Goal: Task Accomplishment & Management: Complete application form

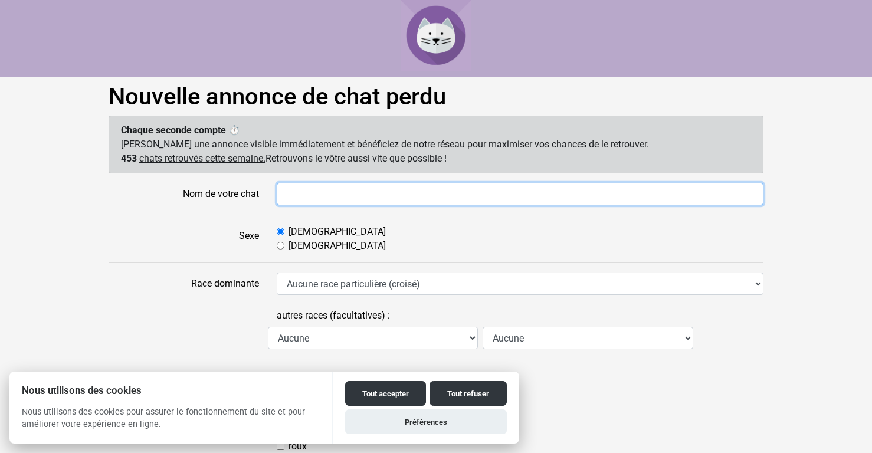
click at [311, 195] on input "Nom de votre chat" at bounding box center [520, 194] width 487 height 22
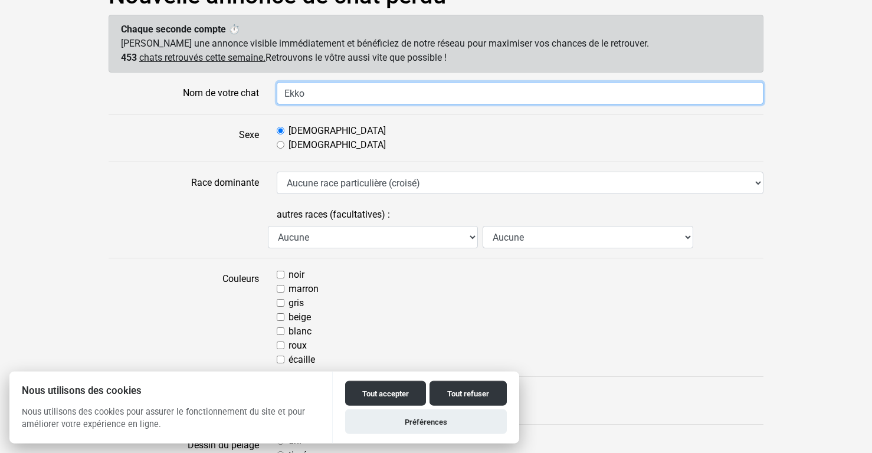
scroll to position [120, 0]
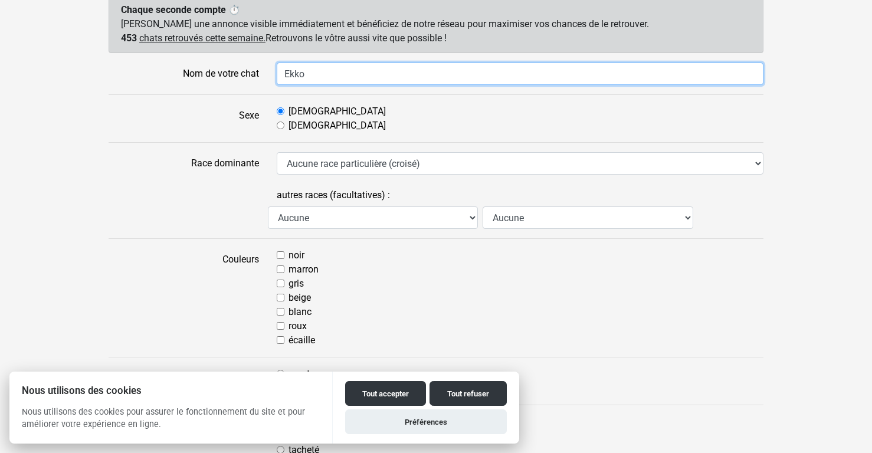
type input "Ekko"
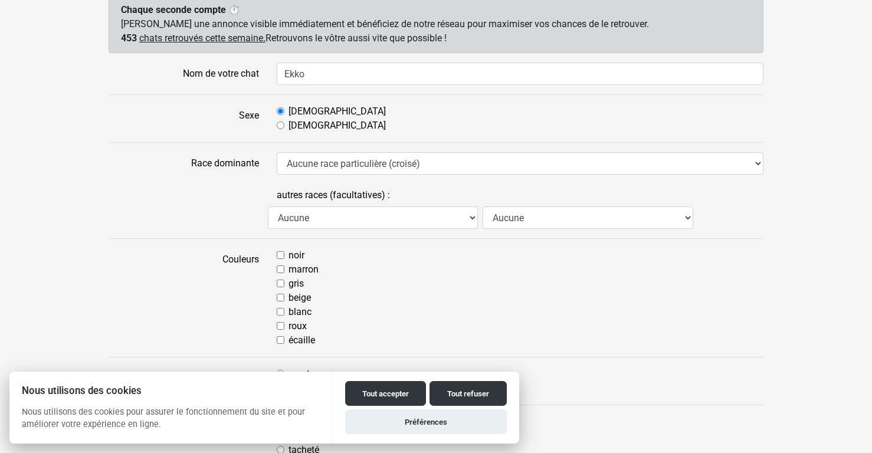
click at [279, 285] on input "gris" at bounding box center [281, 284] width 8 height 8
checkbox input "true"
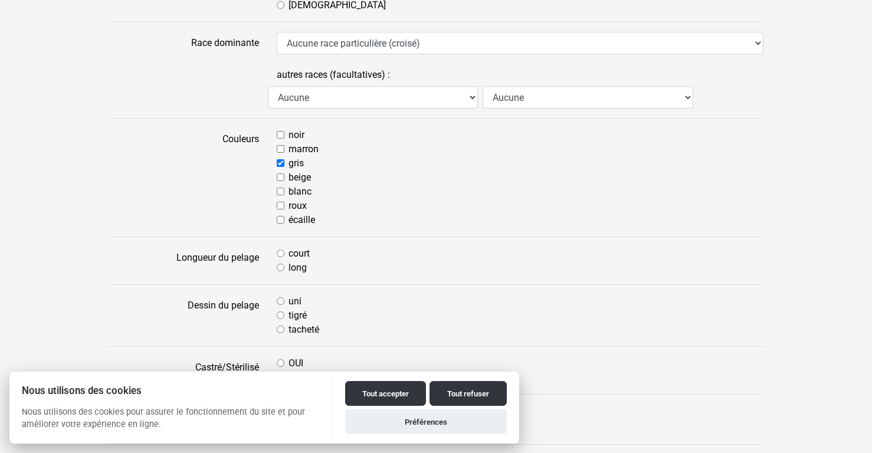
scroll to position [301, 0]
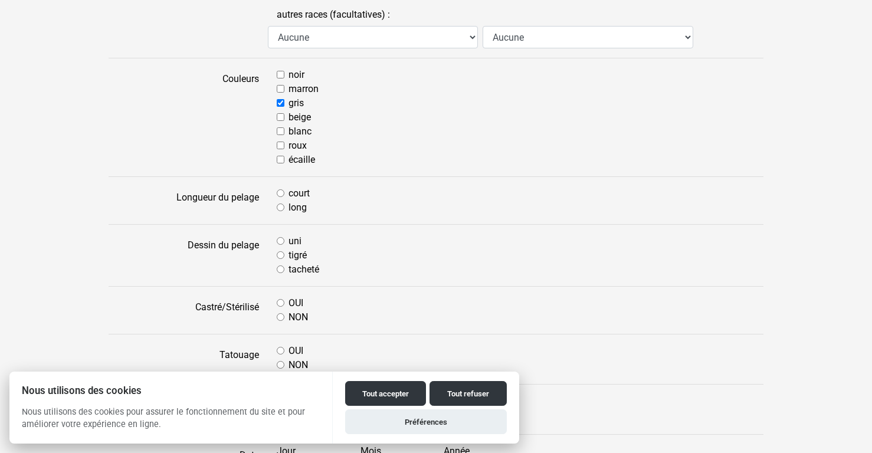
click at [281, 253] on input "tigré" at bounding box center [281, 255] width 8 height 8
radio input "true"
click at [278, 304] on input "OUI" at bounding box center [281, 303] width 8 height 8
radio input "true"
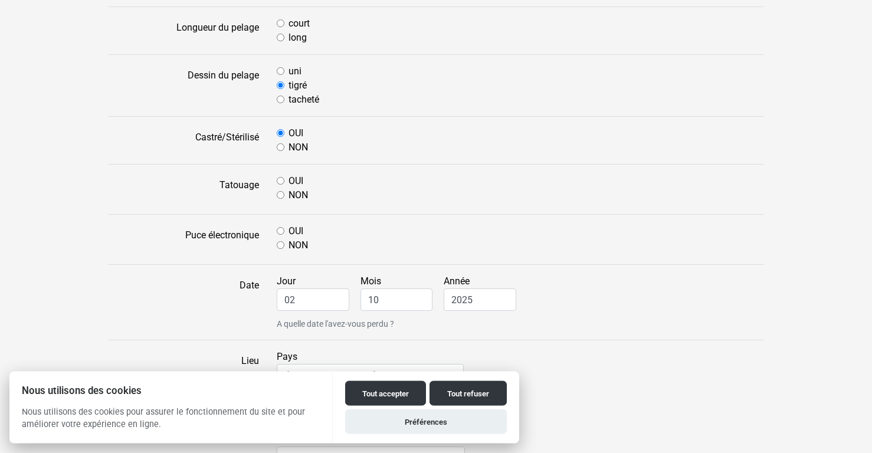
scroll to position [481, 0]
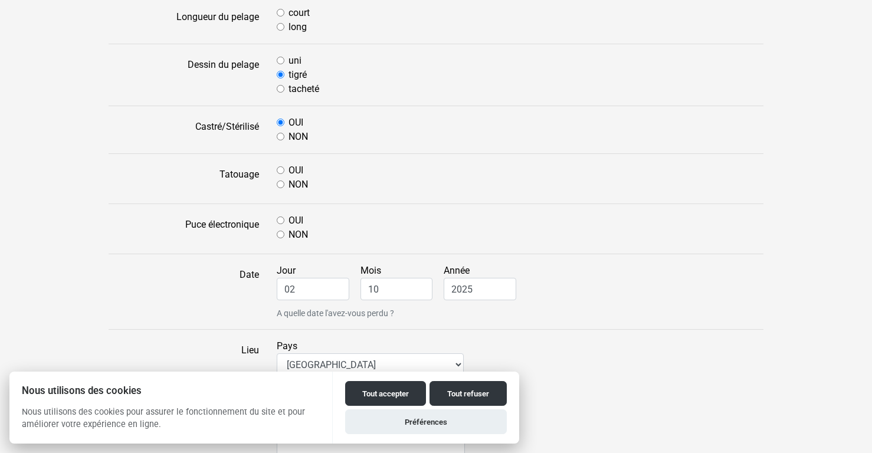
click at [281, 170] on input "OUI" at bounding box center [281, 170] width 8 height 8
radio input "true"
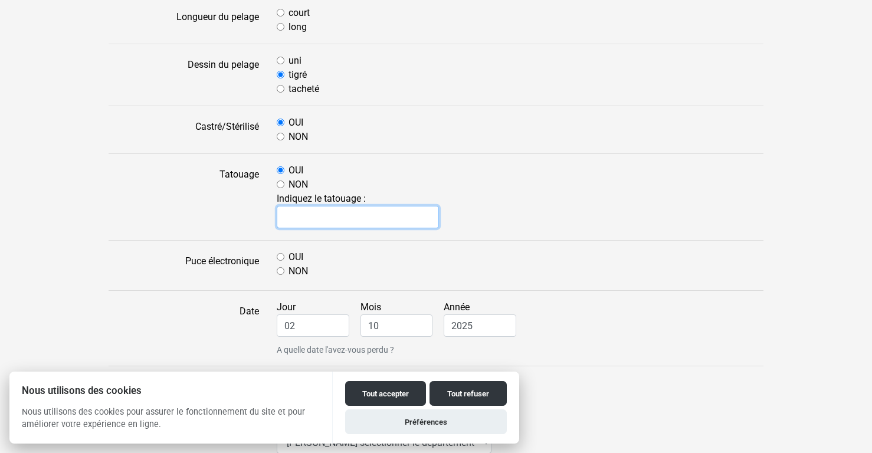
click at [321, 218] on input "text" at bounding box center [358, 217] width 162 height 22
click at [281, 272] on input "NON" at bounding box center [281, 271] width 8 height 8
radio input "true"
click at [311, 219] on input "text" at bounding box center [358, 217] width 162 height 22
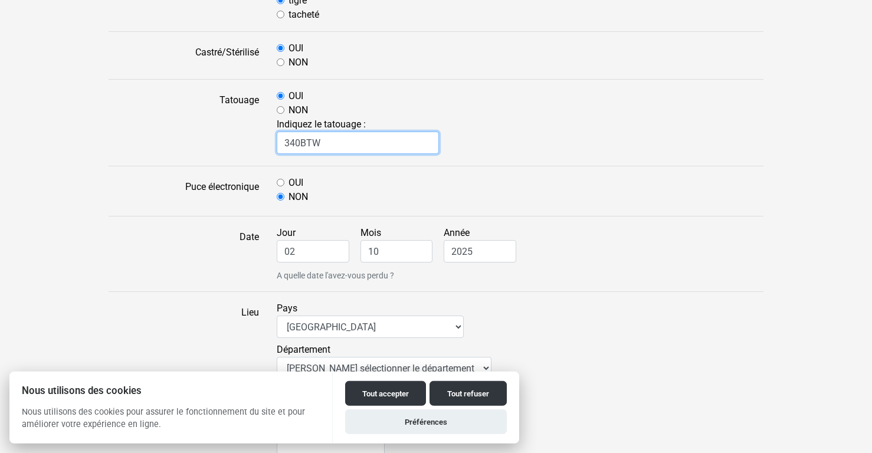
scroll to position [602, 0]
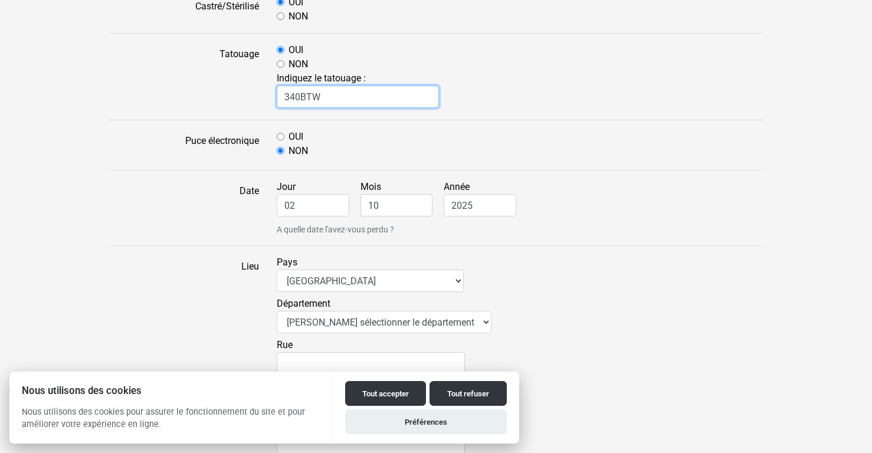
type input "340BTW"
click at [295, 203] on input "02" at bounding box center [313, 205] width 73 height 22
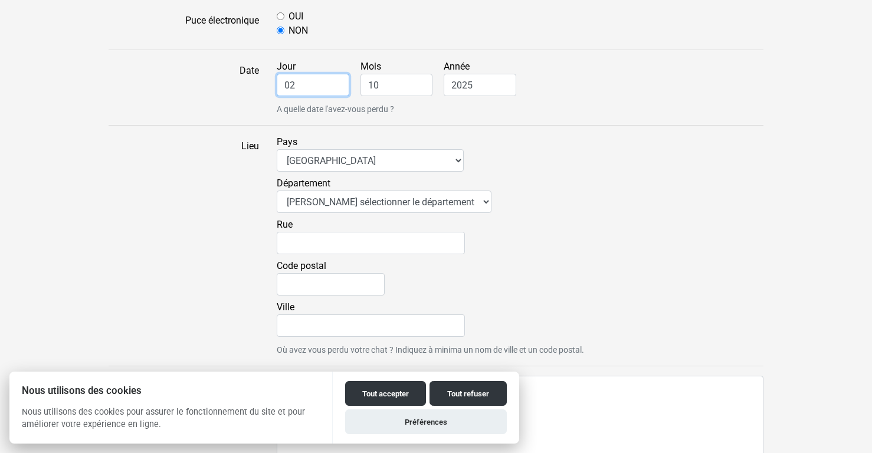
scroll to position [892, 0]
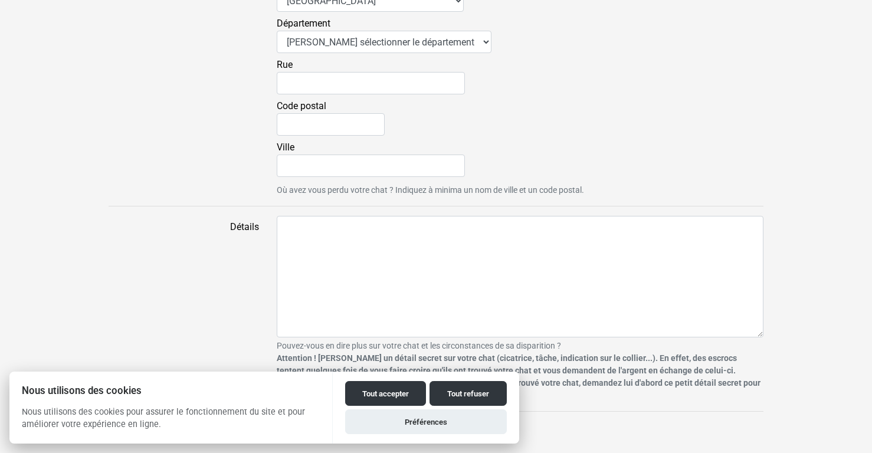
click at [660, 359] on strong "Attention ! Gardez un détail secret sur votre chat (cicatrice, tâche, indicatio…" at bounding box center [519, 376] width 484 height 47
click at [372, 394] on button "Tout accepter" at bounding box center [385, 393] width 81 height 25
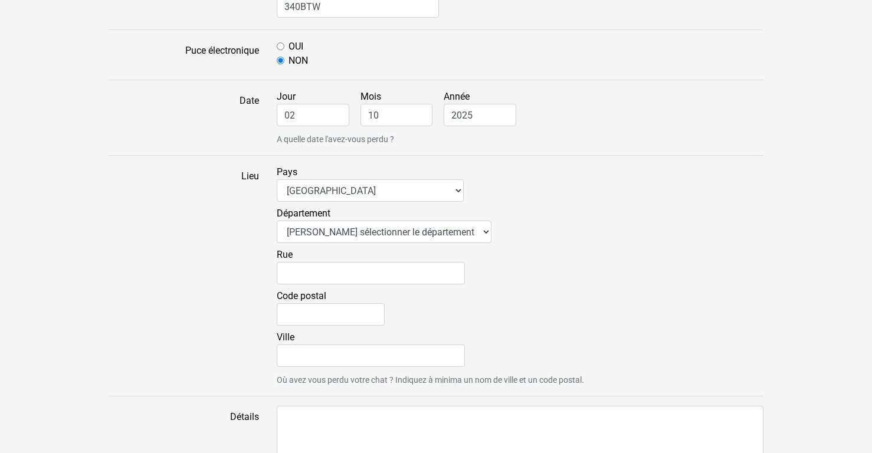
scroll to position [772, 0]
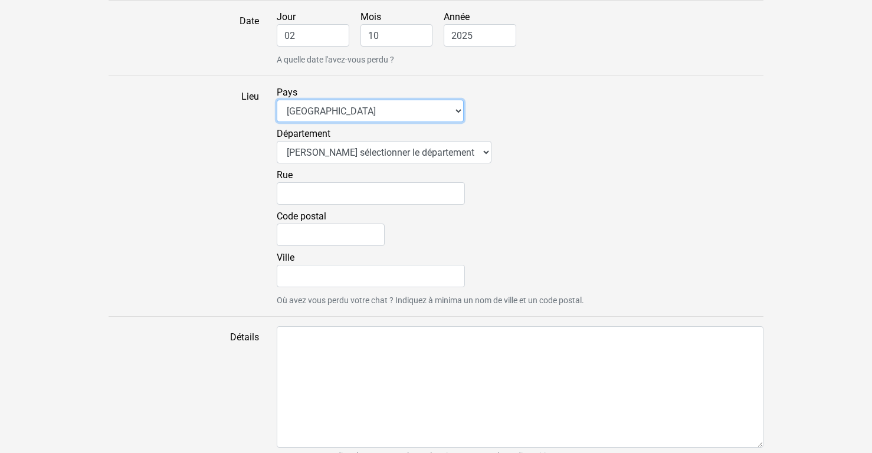
click at [277, 100] on select "Afrique du Sud Algérie Allemagne Andorre Argentine Australie Belgique Bolivie B…" at bounding box center [370, 111] width 187 height 22
click at [550, 133] on div "Département Veuillez sélectionner le département 01 - Ain 02 - Aisne 03 - Allie…" at bounding box center [520, 147] width 487 height 41
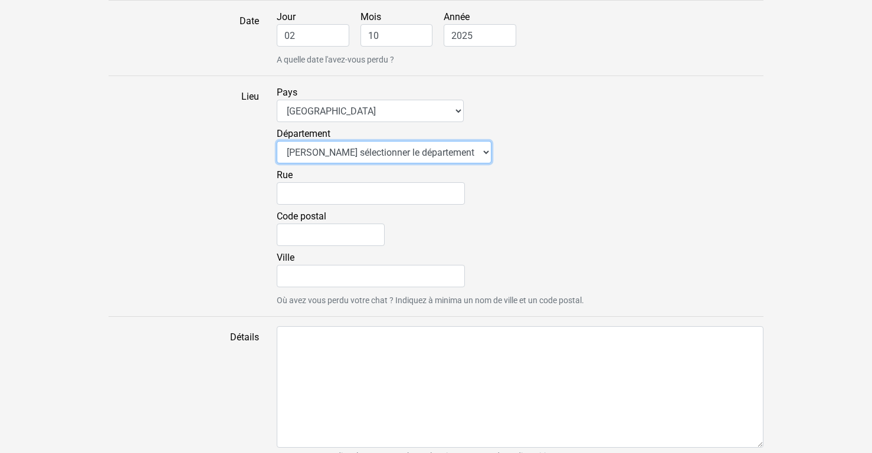
click at [277, 141] on select "Veuillez sélectionner le département 01 - Ain 02 - Aisne 03 - Allier 04 - Alpes…" at bounding box center [384, 152] width 215 height 22
select select "34"
click option "34 - Hérault" at bounding box center [0, 0] width 0 height 0
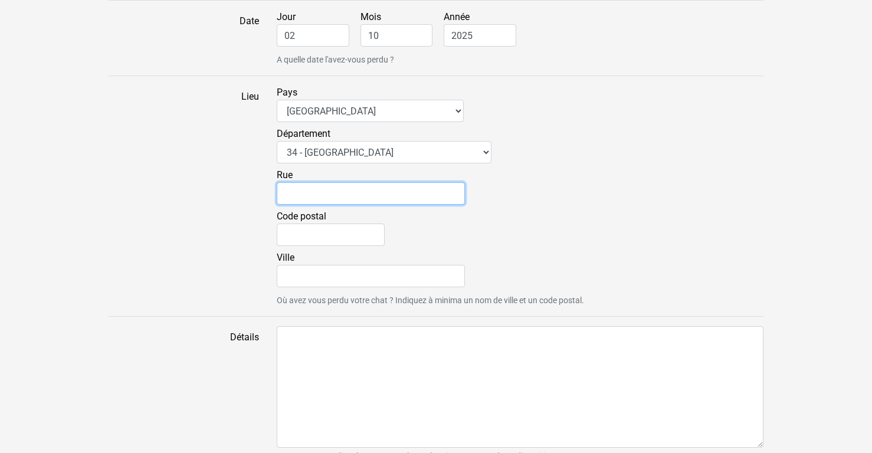
click at [365, 189] on input "Rue" at bounding box center [371, 193] width 188 height 22
type input "11 place des tourterelles"
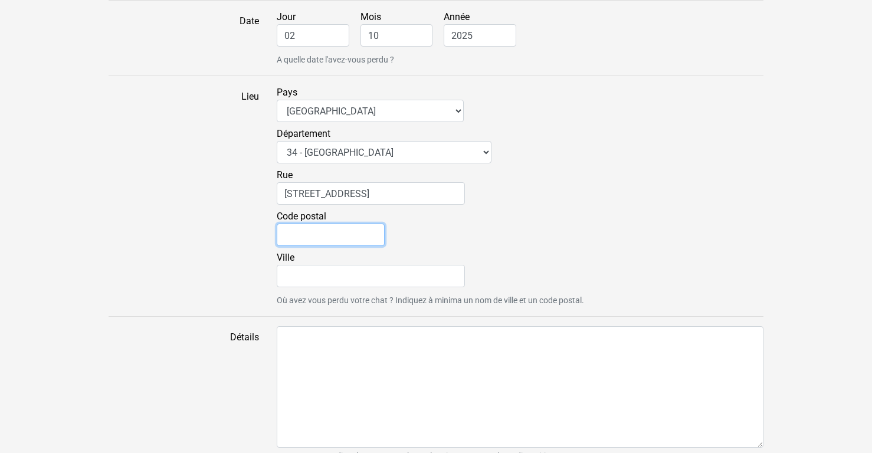
click at [318, 229] on input "Code postal" at bounding box center [331, 235] width 108 height 22
type input "34670"
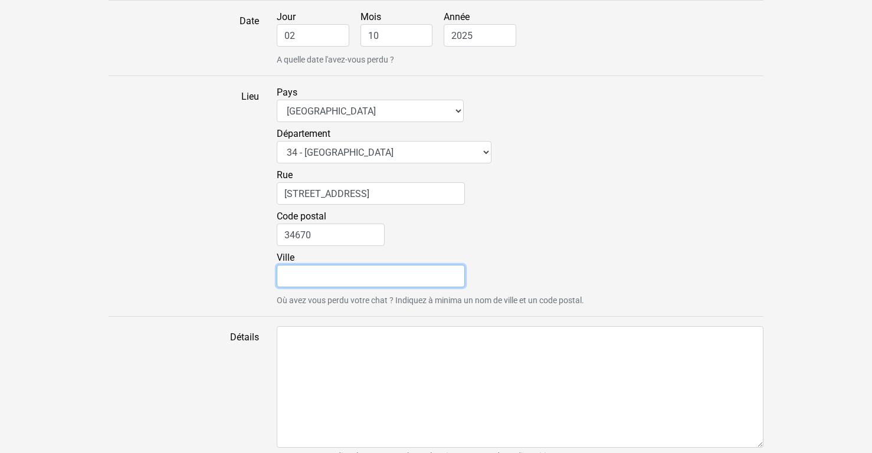
click at [307, 277] on input "Ville" at bounding box center [371, 276] width 188 height 22
type input "Saint-Bres"
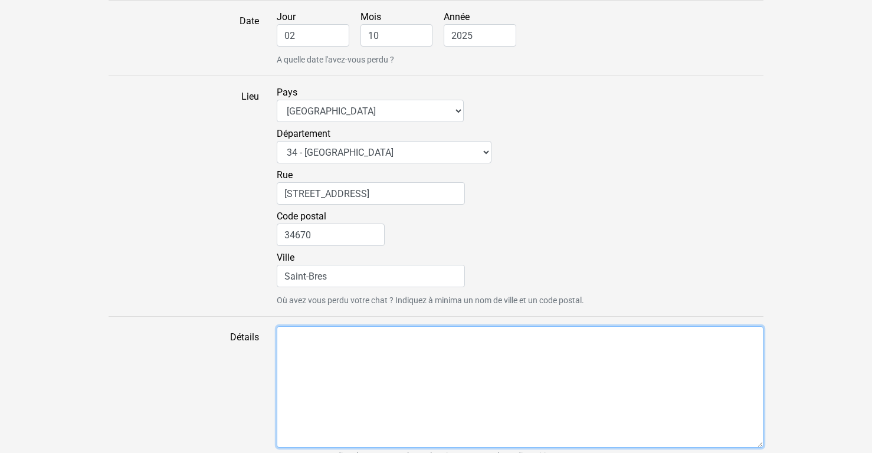
click at [319, 343] on textarea "Détails" at bounding box center [520, 387] width 487 height 122
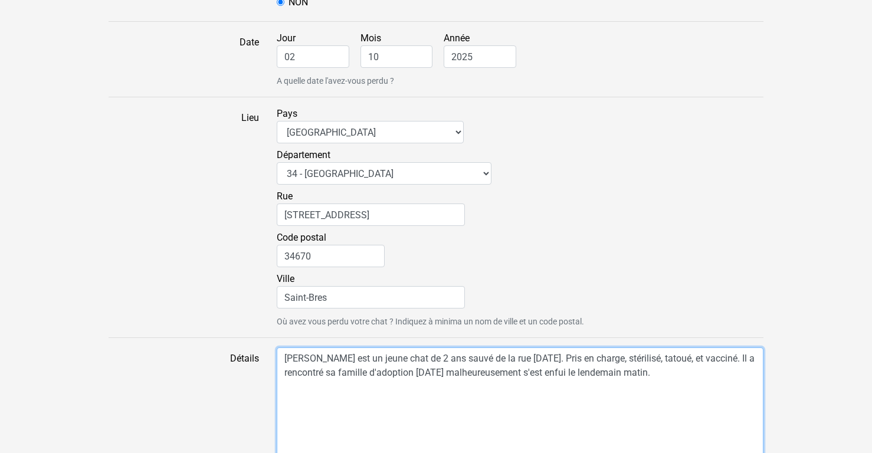
scroll to position [711, 0]
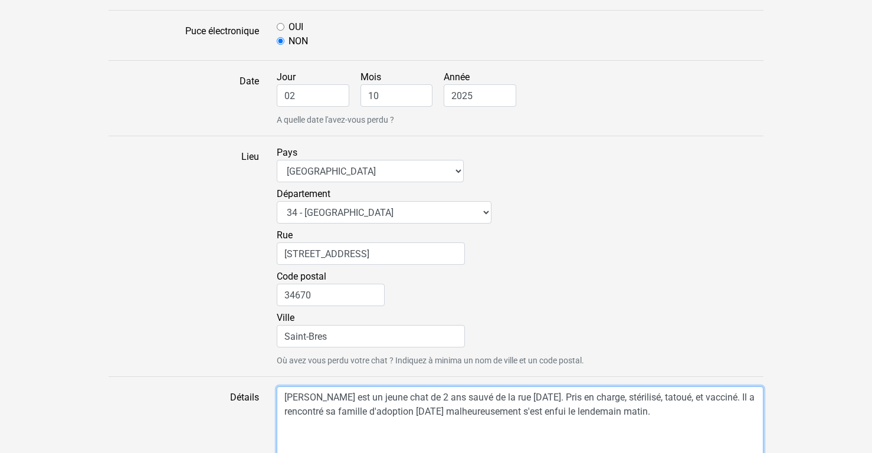
type textarea "Ekko est un jeune chat de 2 ans sauvé de la rue il y a un mois. Pris en charge,…"
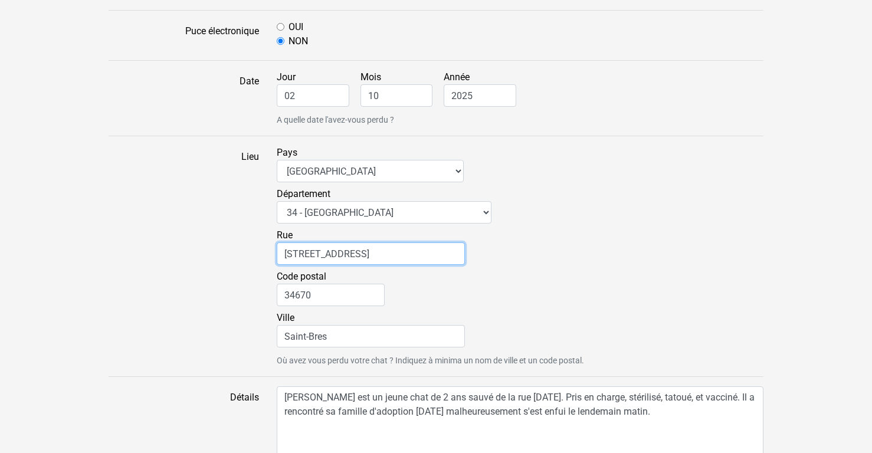
drag, startPoint x: 389, startPoint y: 254, endPoint x: 269, endPoint y: 259, distance: 119.8
click at [277, 259] on input "11 place des tourterelles" at bounding box center [371, 253] width 188 height 22
type input "36 lotissement aubanel"
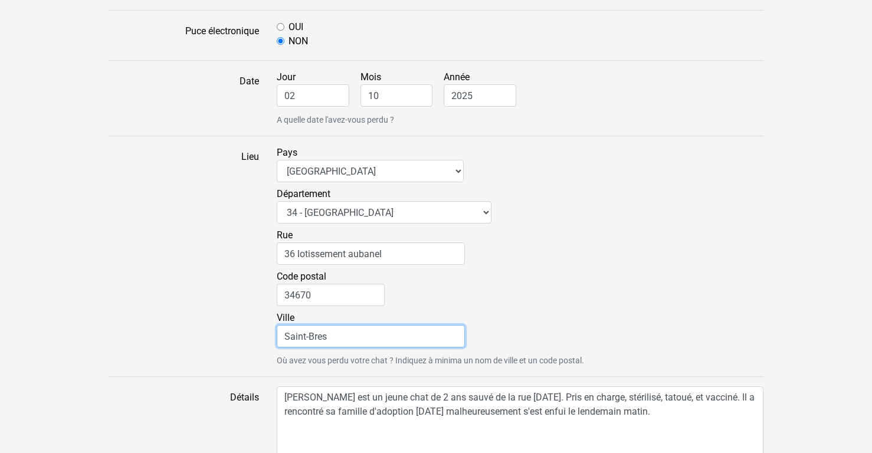
drag, startPoint x: 335, startPoint y: 333, endPoint x: 277, endPoint y: 335, distance: 58.4
click at [277, 335] on input "Saint-Bres" at bounding box center [371, 336] width 188 height 22
type input "Laroque"
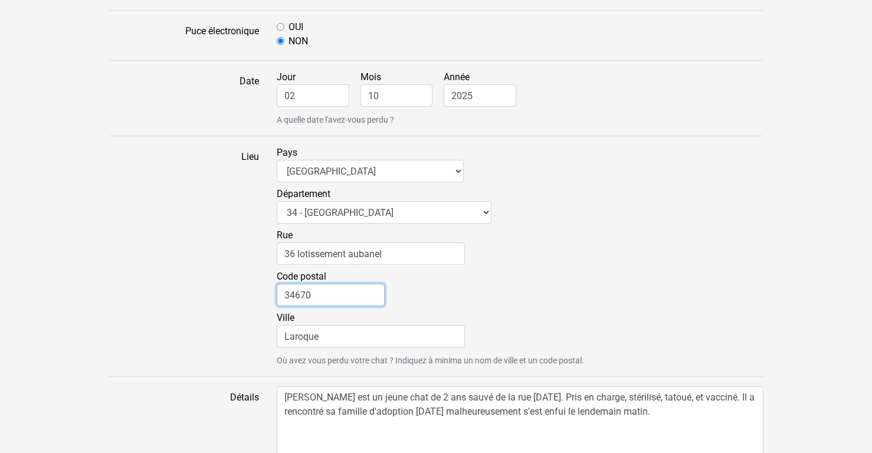
drag, startPoint x: 310, startPoint y: 298, endPoint x: 296, endPoint y: 297, distance: 13.6
click at [296, 297] on input "34670" at bounding box center [331, 295] width 108 height 22
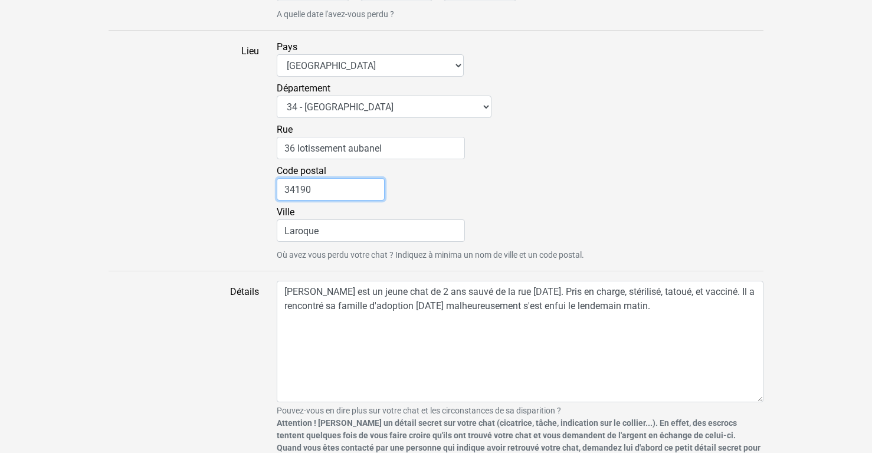
scroll to position [832, 0]
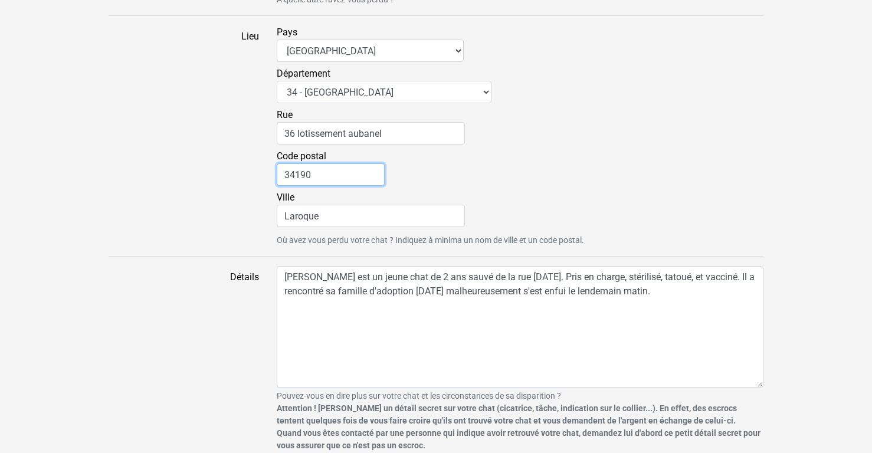
type input "34190"
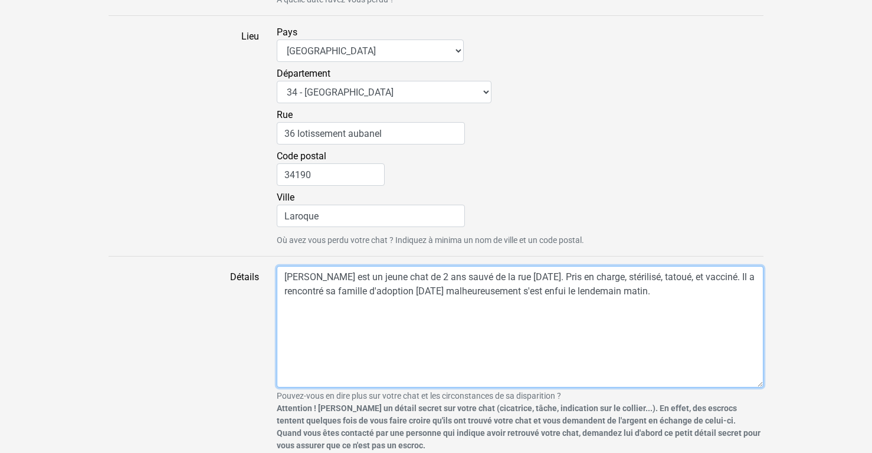
click at [707, 291] on textarea "Ekko est un jeune chat de 2 ans sauvé de la rue il y a un mois. Pris en charge,…" at bounding box center [520, 327] width 487 height 122
click at [414, 290] on textarea "Ekko est un jeune chat de 2 ans sauvé de la rue il y a un mois. Pris en charge,…" at bounding box center [520, 327] width 487 height 122
click at [611, 294] on textarea "Ekko est un jeune chat de 2 ans sauvé de la rue il y a un mois. Pris en charge,…" at bounding box center [520, 327] width 487 height 122
click at [293, 303] on textarea "Ekko est un jeune chat de 2 ans sauvé de la rue il y a un mois. Pris en charge,…" at bounding box center [520, 327] width 487 height 122
click at [289, 315] on textarea "Ekko est un jeune chat de 2 ans sauvé de la rue il y a un mois. Pris en charge,…" at bounding box center [520, 327] width 487 height 122
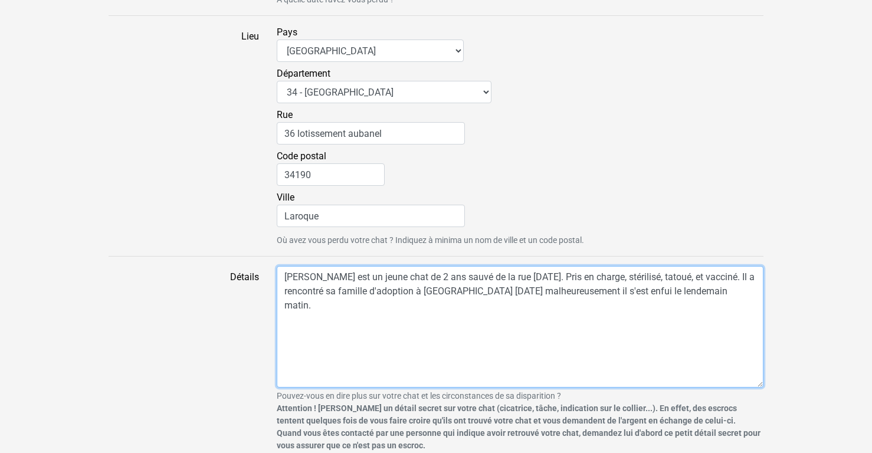
click at [752, 293] on textarea "Ekko est un jeune chat de 2 ans sauvé de la rue il y a un mois. Pris en charge,…" at bounding box center [520, 327] width 487 height 122
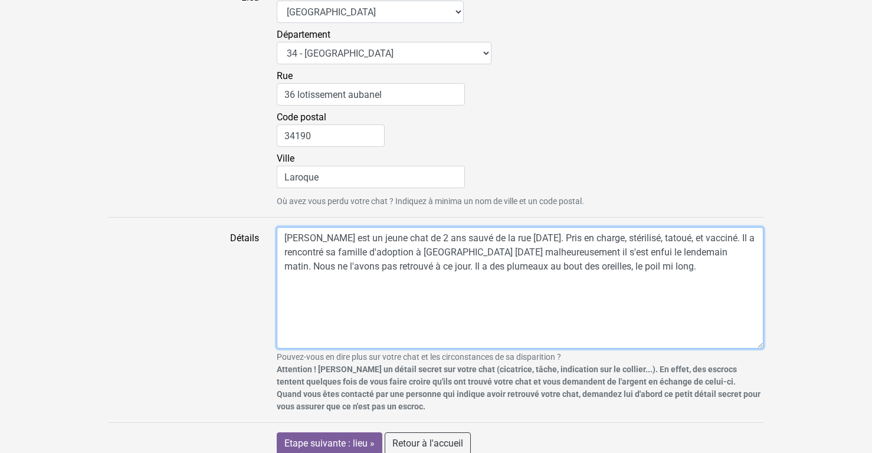
scroll to position [892, 0]
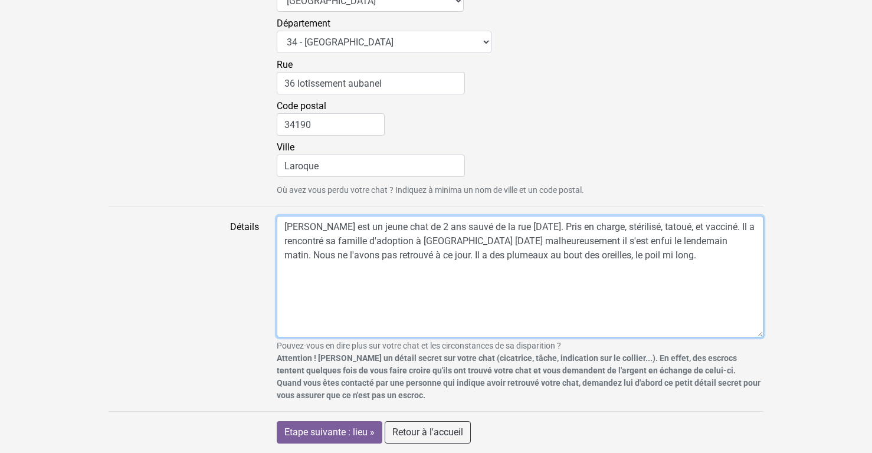
type textarea "Ekko est un jeune chat de 2 ans sauvé de la rue il y a un mois. Pris en charge,…"
drag, startPoint x: 461, startPoint y: 244, endPoint x: 519, endPoint y: 252, distance: 58.4
click at [519, 252] on textarea "Ekko est un jeune chat de 2 ans sauvé de la rue il y a un mois. Pris en charge,…" at bounding box center [520, 277] width 487 height 122
click at [519, 263] on textarea "Ekko est un jeune chat de 2 ans sauvé de la rue il y a un mois. Pris en charge,…" at bounding box center [520, 277] width 487 height 122
click at [690, 244] on textarea "Ekko est un jeune chat de 2 ans sauvé de la rue il y a un mois. Pris en charge,…" at bounding box center [520, 277] width 487 height 122
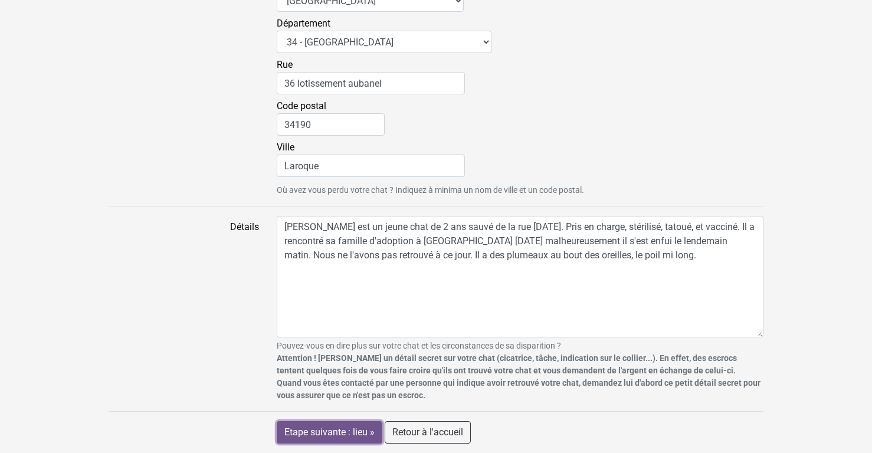
click at [335, 436] on input "Etape suivante : lieu »" at bounding box center [330, 432] width 106 height 22
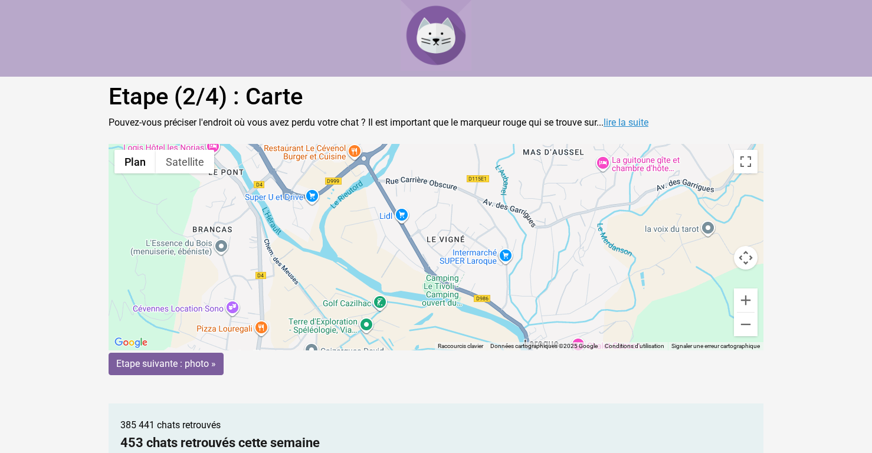
click at [640, 126] on link "lire la suite" at bounding box center [625, 122] width 45 height 11
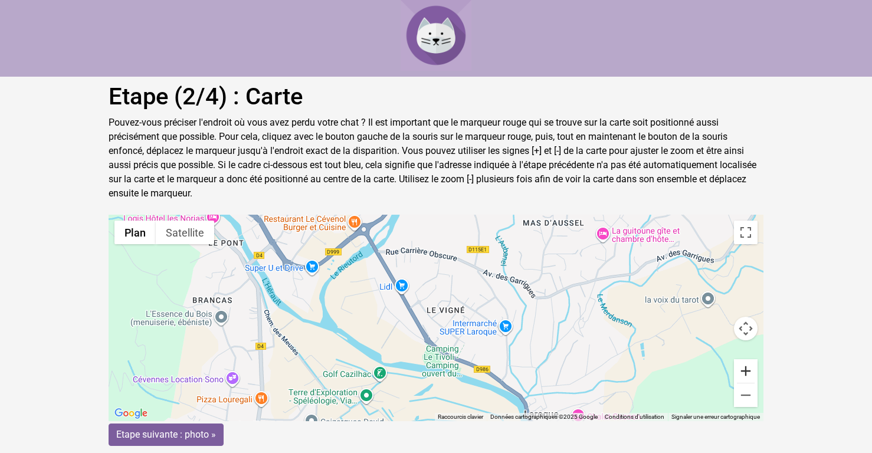
click at [745, 373] on button "Zoom avant" at bounding box center [746, 371] width 24 height 24
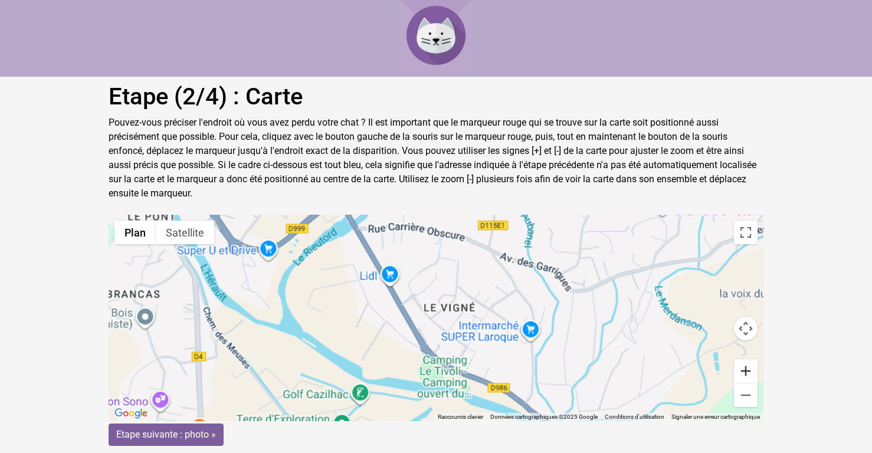
click at [745, 373] on button "Zoom avant" at bounding box center [746, 371] width 24 height 24
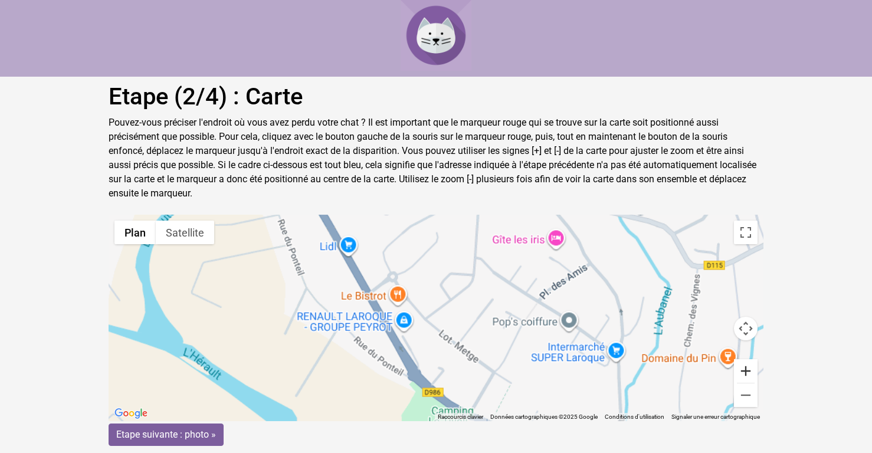
click at [745, 373] on button "Zoom avant" at bounding box center [746, 371] width 24 height 24
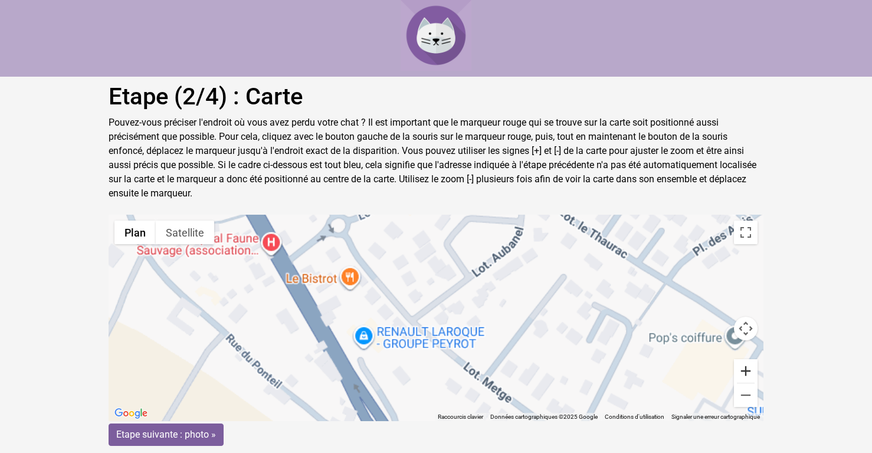
click at [745, 373] on button "Zoom avant" at bounding box center [746, 371] width 24 height 24
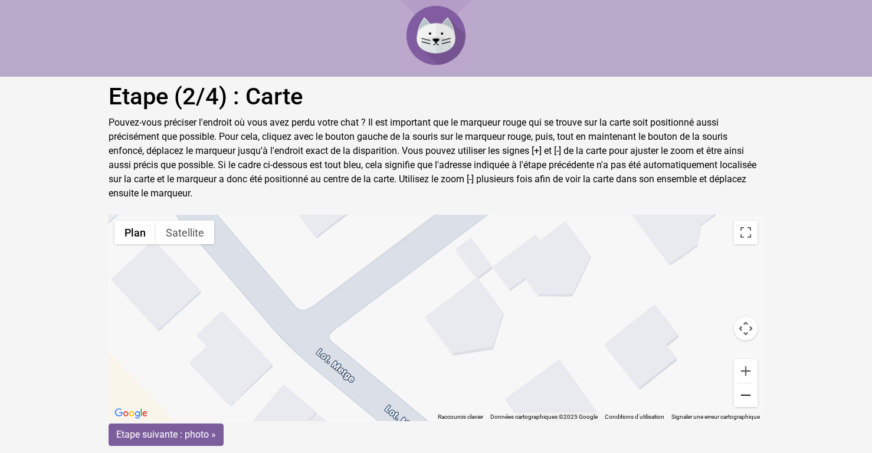
click at [740, 392] on button "Zoom arrière" at bounding box center [746, 395] width 24 height 24
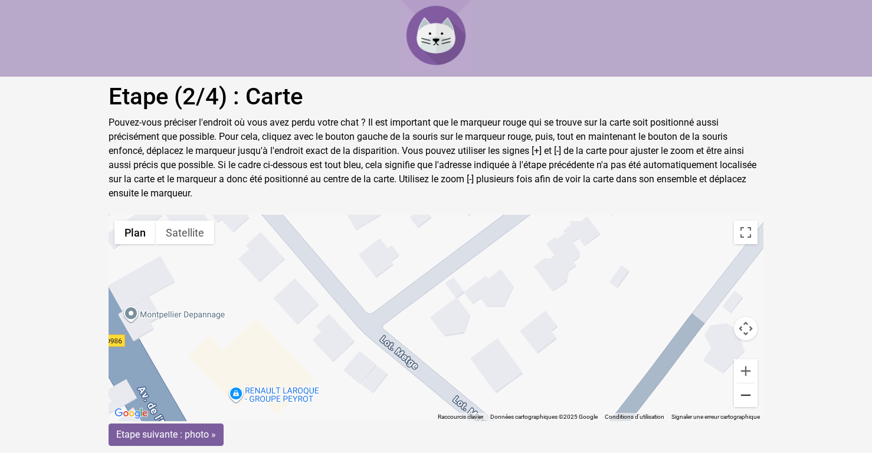
scroll to position [241, 0]
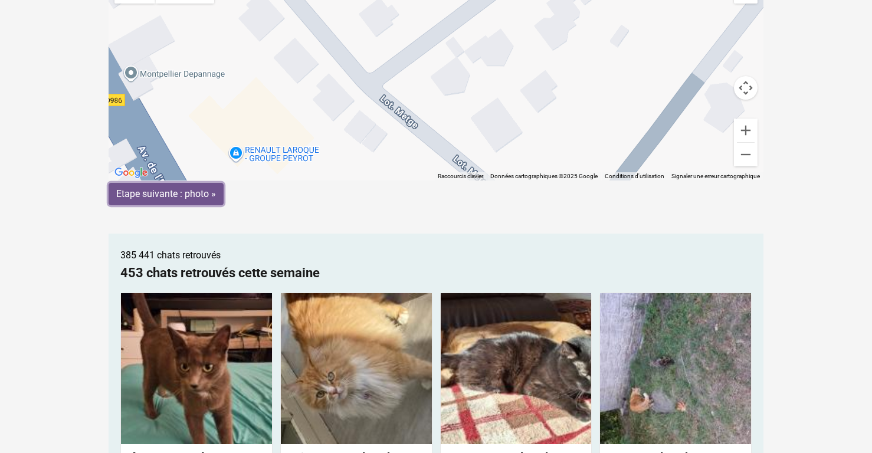
click at [166, 192] on input "Etape suivante : photo »" at bounding box center [166, 194] width 115 height 22
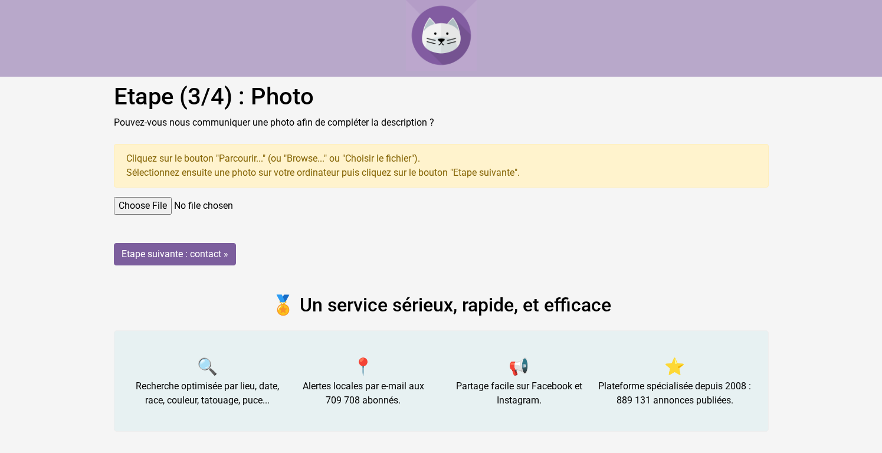
click at [142, 205] on input "file" at bounding box center [441, 206] width 655 height 18
type input "C:\fakepath\IMG_20250927_110202.jpg"
click at [191, 250] on input "Etape suivante : contact »" at bounding box center [175, 254] width 122 height 22
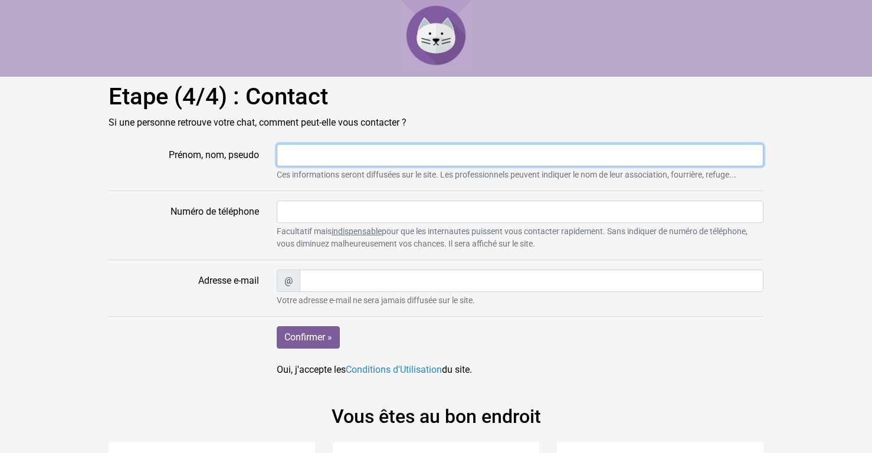
click at [317, 157] on input "Prénom, nom, pseudo" at bounding box center [520, 155] width 487 height 22
type input "Myla"
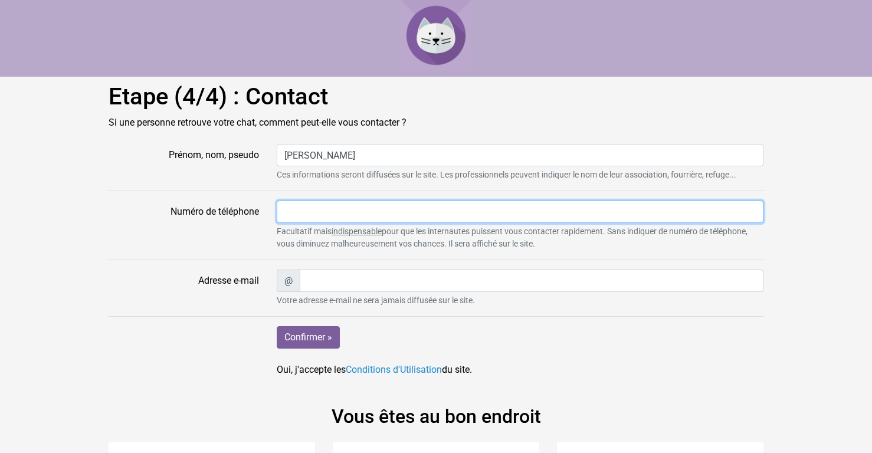
click at [319, 211] on input "Numéro de téléphone" at bounding box center [520, 212] width 487 height 22
type input "07 69 10 23 21"
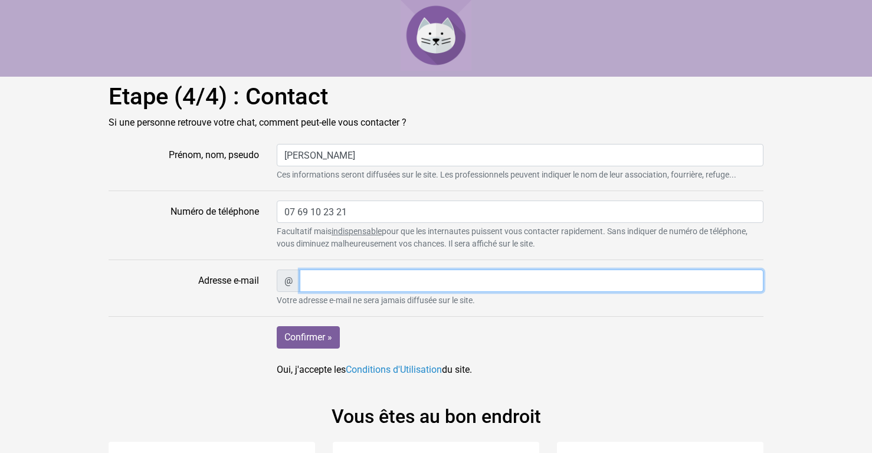
click at [314, 281] on input "Adresse e-mail" at bounding box center [532, 281] width 464 height 22
type input "larguierpub@free.Fr"
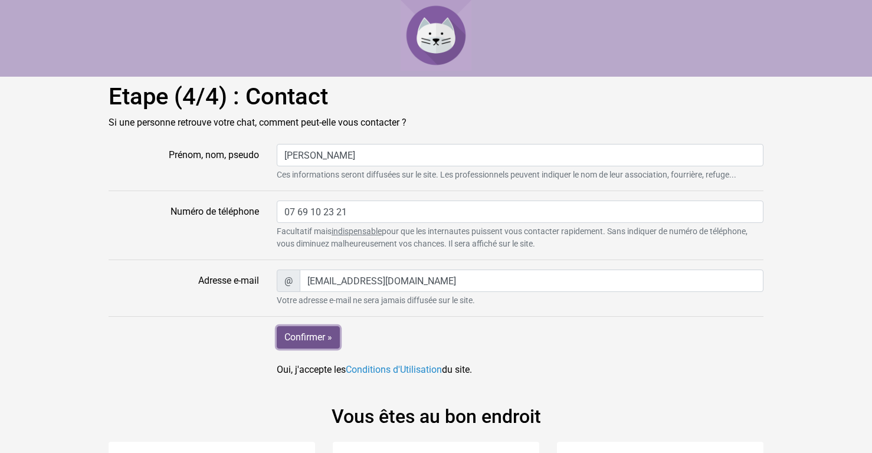
click at [309, 336] on input "Confirmer »" at bounding box center [308, 337] width 63 height 22
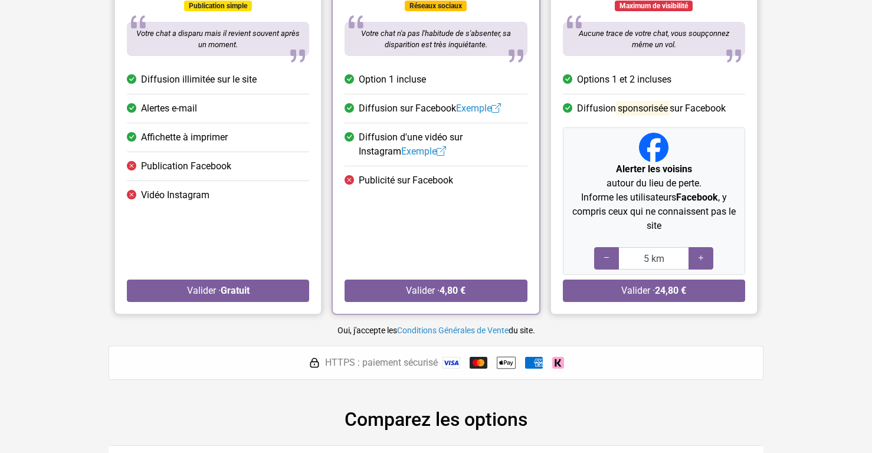
scroll to position [120, 0]
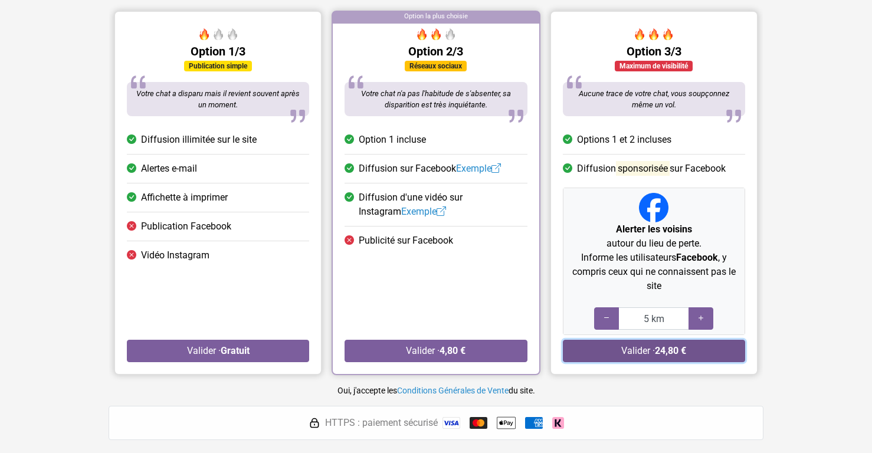
click at [637, 352] on button "Valider · 24,80 €" at bounding box center [654, 351] width 182 height 22
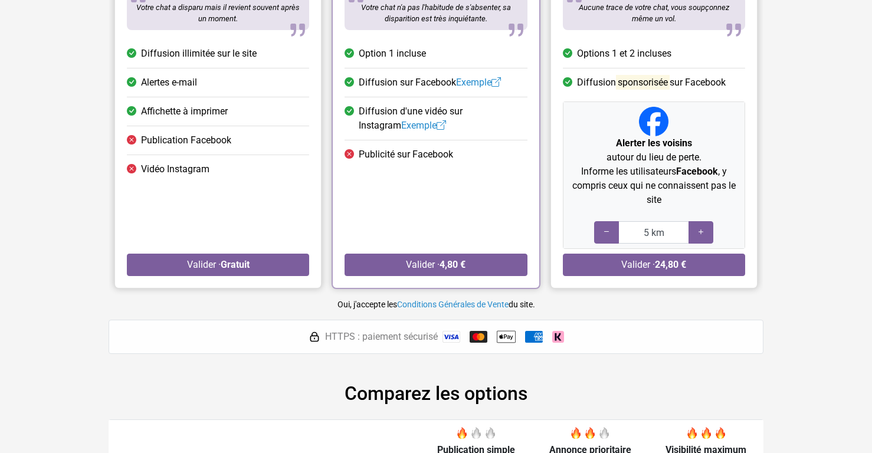
scroll to position [180, 0]
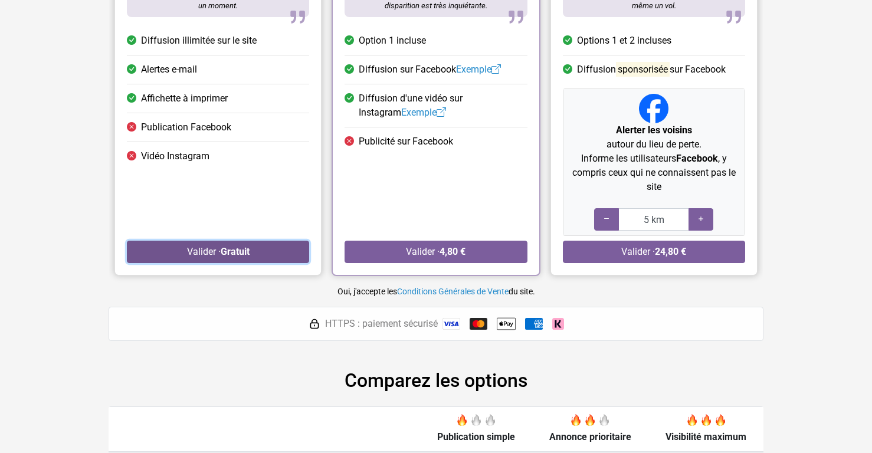
click at [239, 248] on strong "Gratuit" at bounding box center [235, 251] width 29 height 11
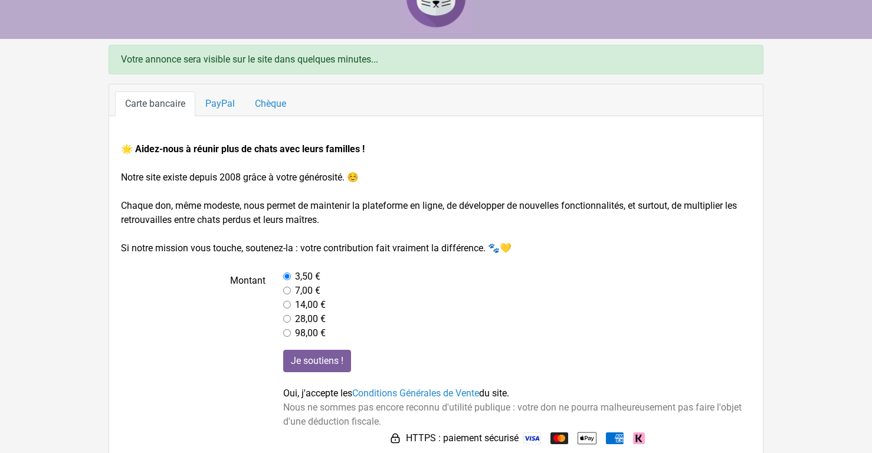
scroll to position [54, 0]
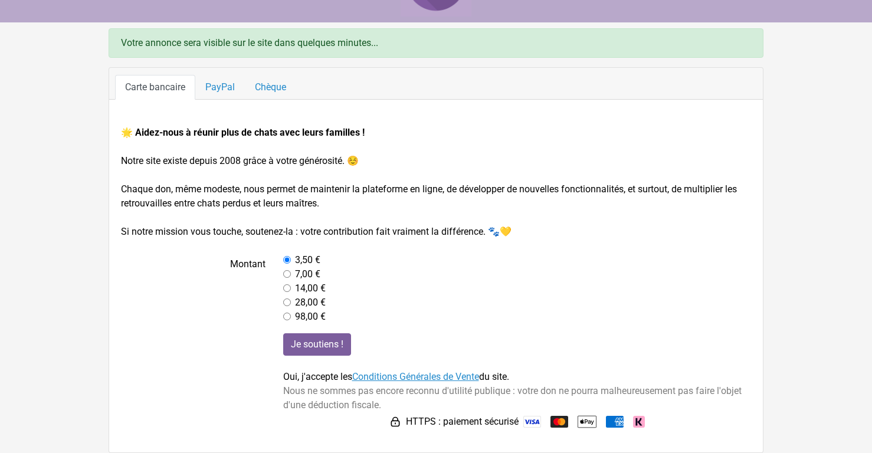
click at [449, 377] on link "Conditions Générales de Vente" at bounding box center [415, 376] width 127 height 11
click at [227, 90] on link "PayPal" at bounding box center [220, 87] width 50 height 25
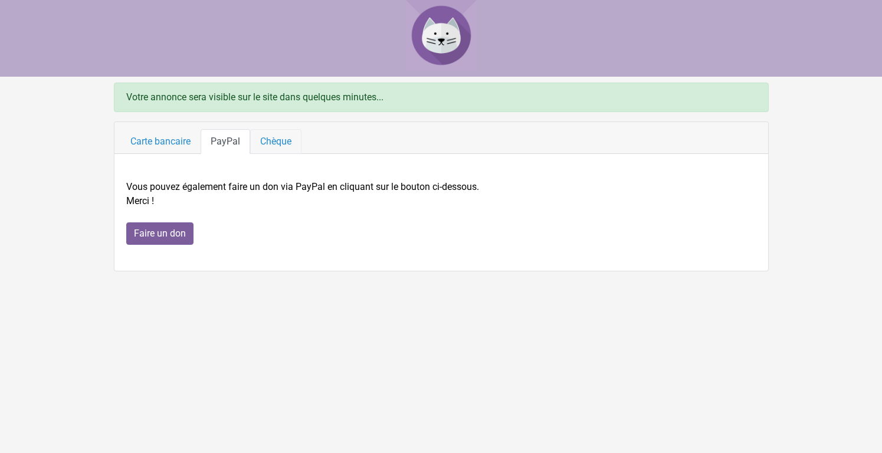
click at [285, 146] on link "Chèque" at bounding box center [275, 141] width 51 height 25
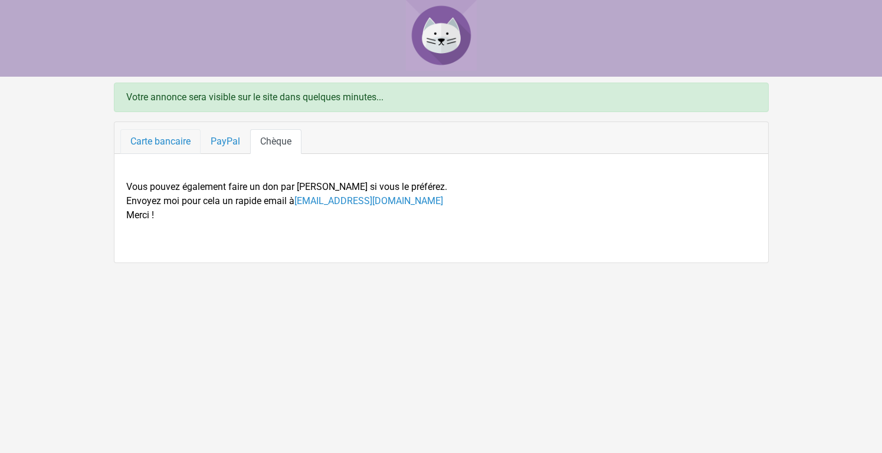
click at [157, 145] on link "Carte bancaire" at bounding box center [160, 141] width 80 height 25
